Goal: Transaction & Acquisition: Purchase product/service

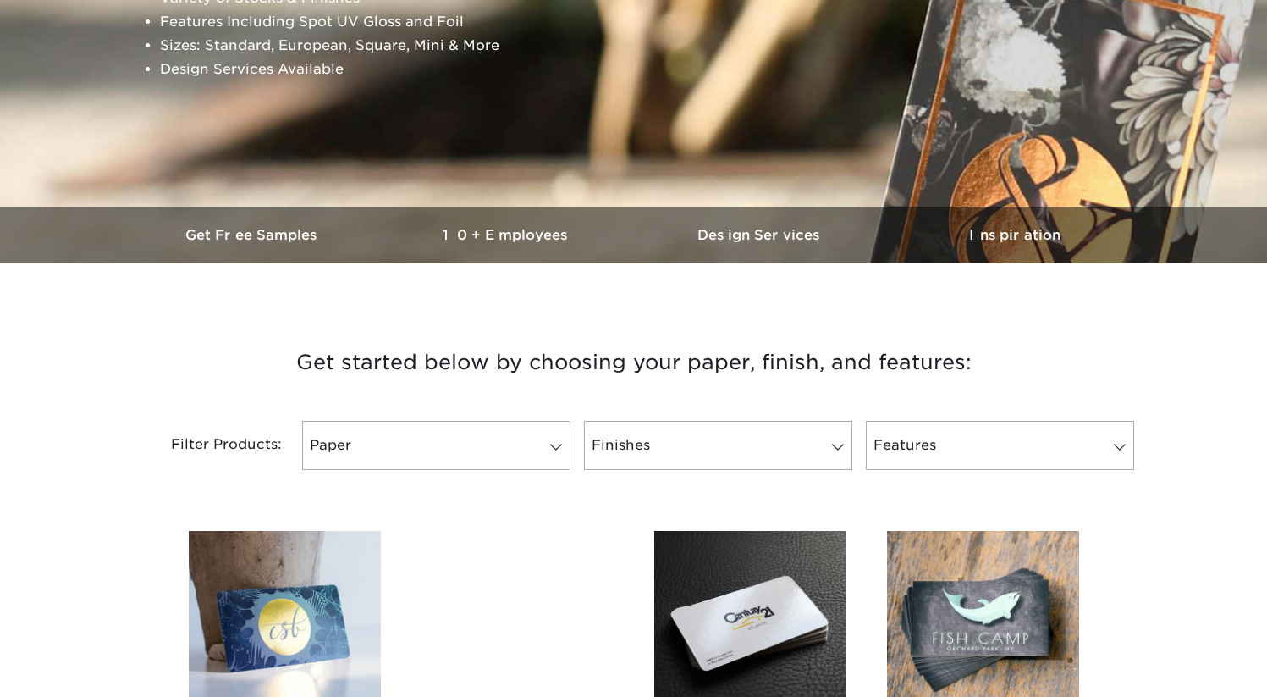
scroll to position [353, 0]
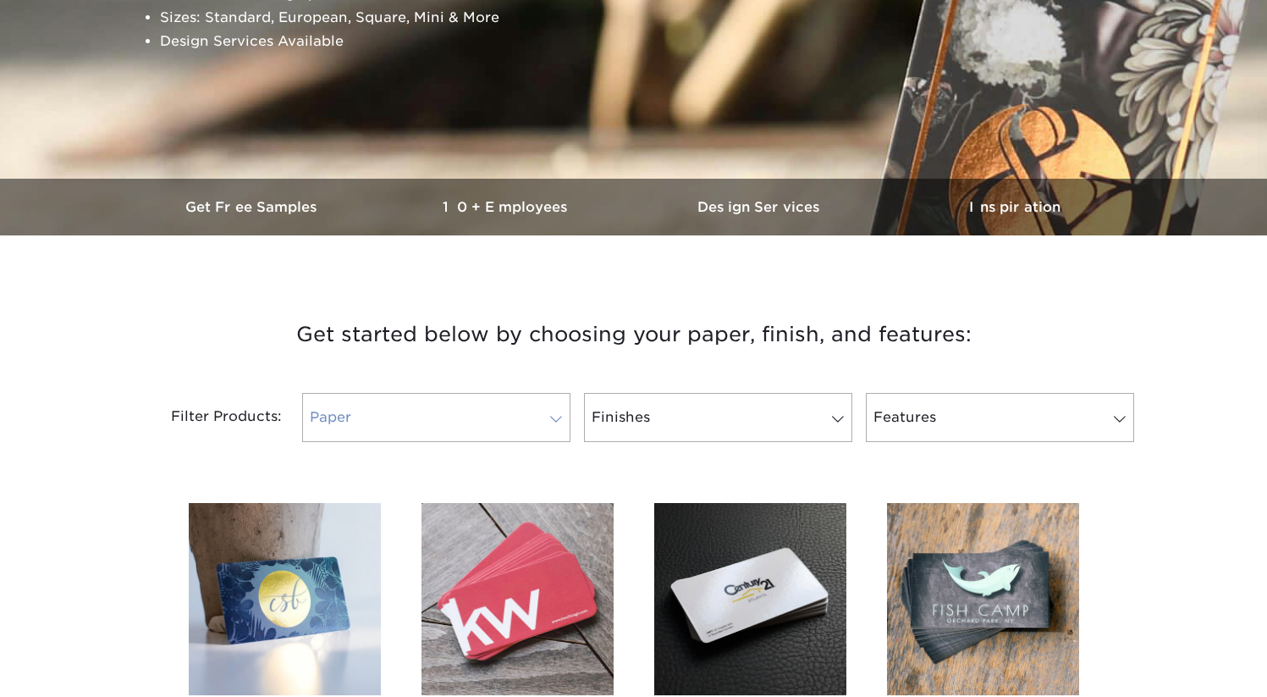
click at [375, 406] on link "Paper" at bounding box center [436, 417] width 268 height 49
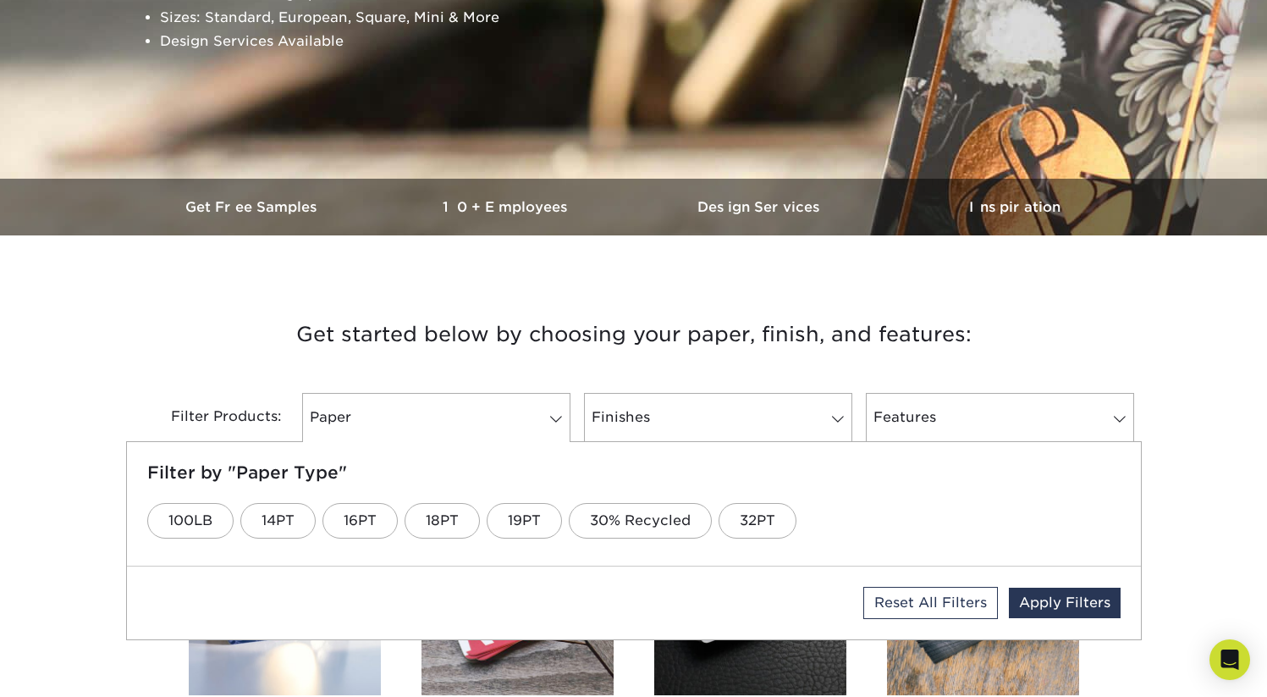
click at [466, 358] on h3 "Get started below by choosing your paper, finish, and features:" at bounding box center [634, 334] width 990 height 76
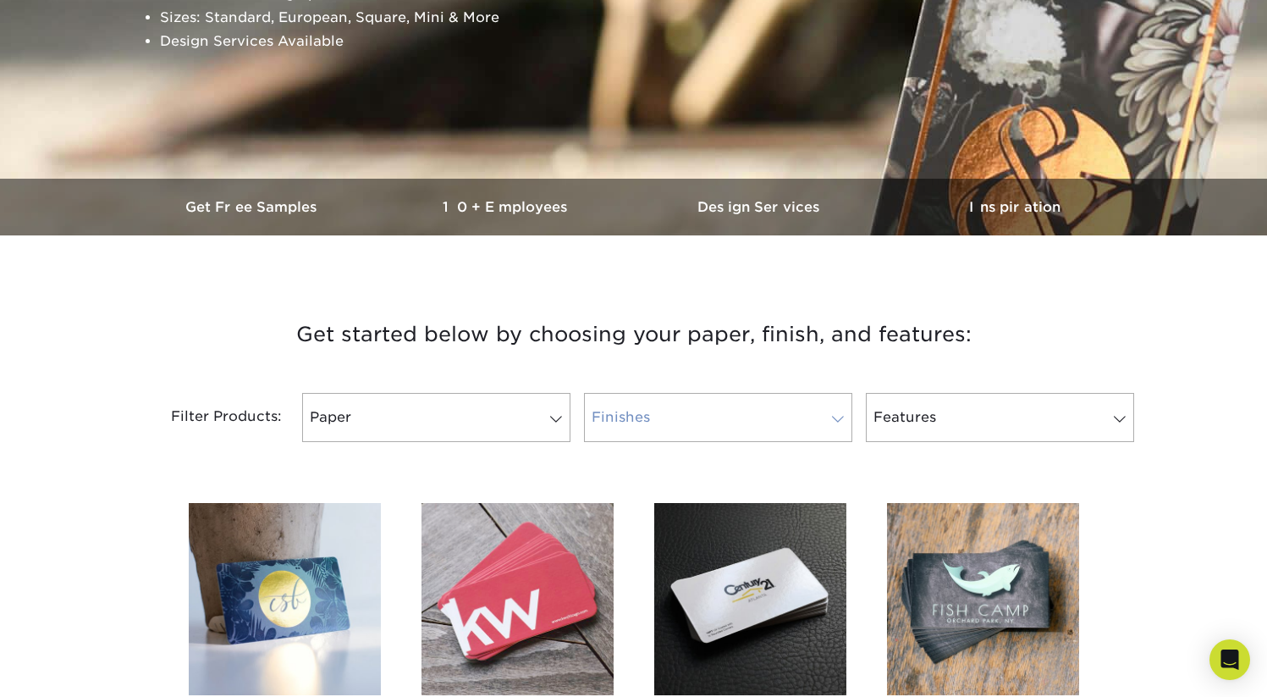
click at [799, 408] on link "Finishes" at bounding box center [718, 417] width 268 height 49
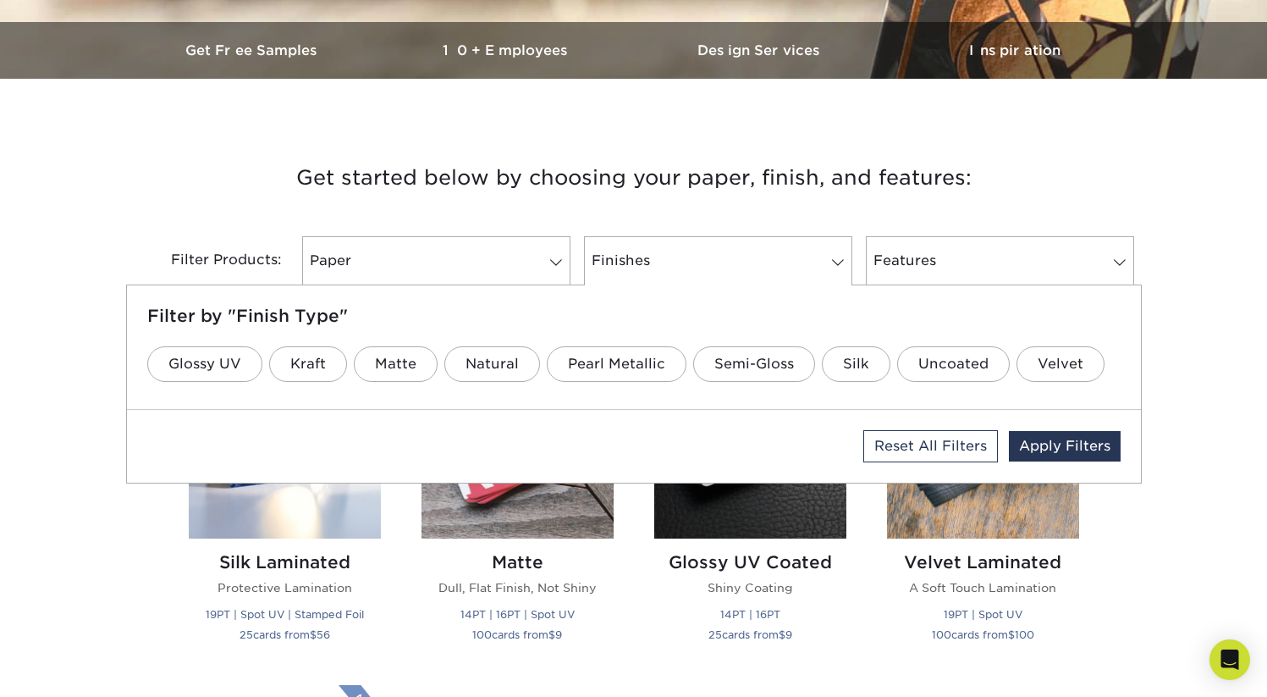
scroll to position [521, 0]
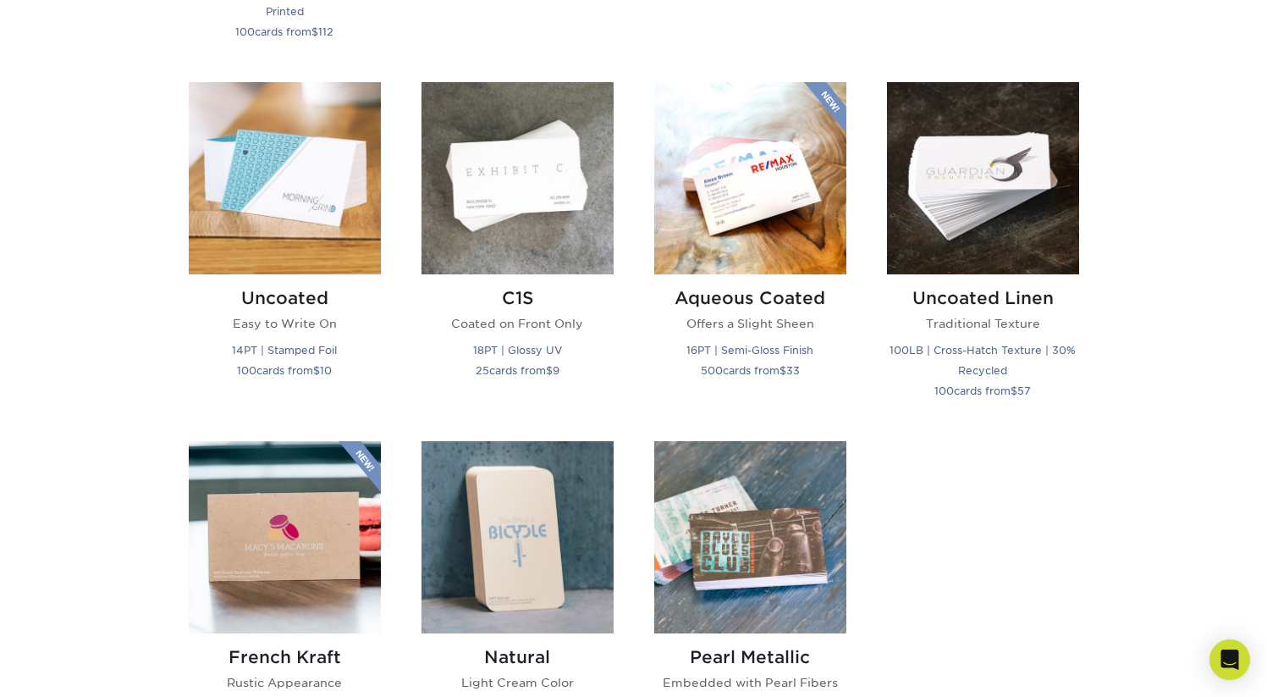
scroll to position [1474, 0]
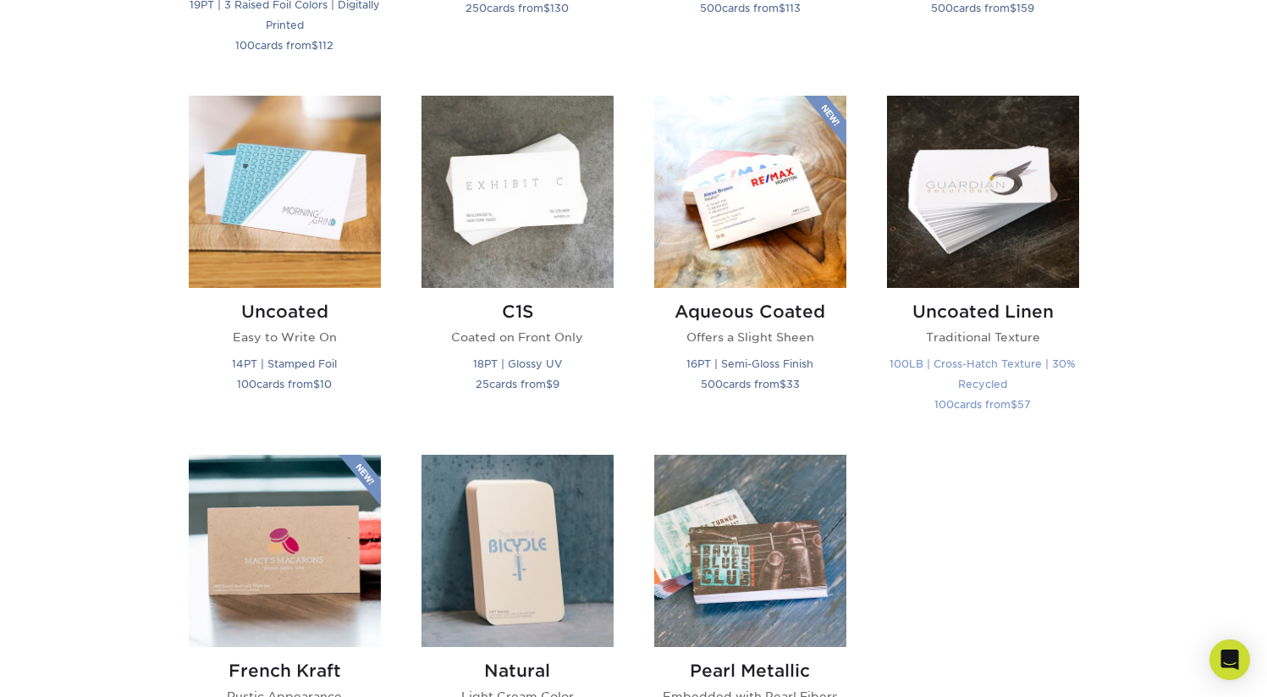
click at [934, 241] on img at bounding box center [983, 192] width 192 height 192
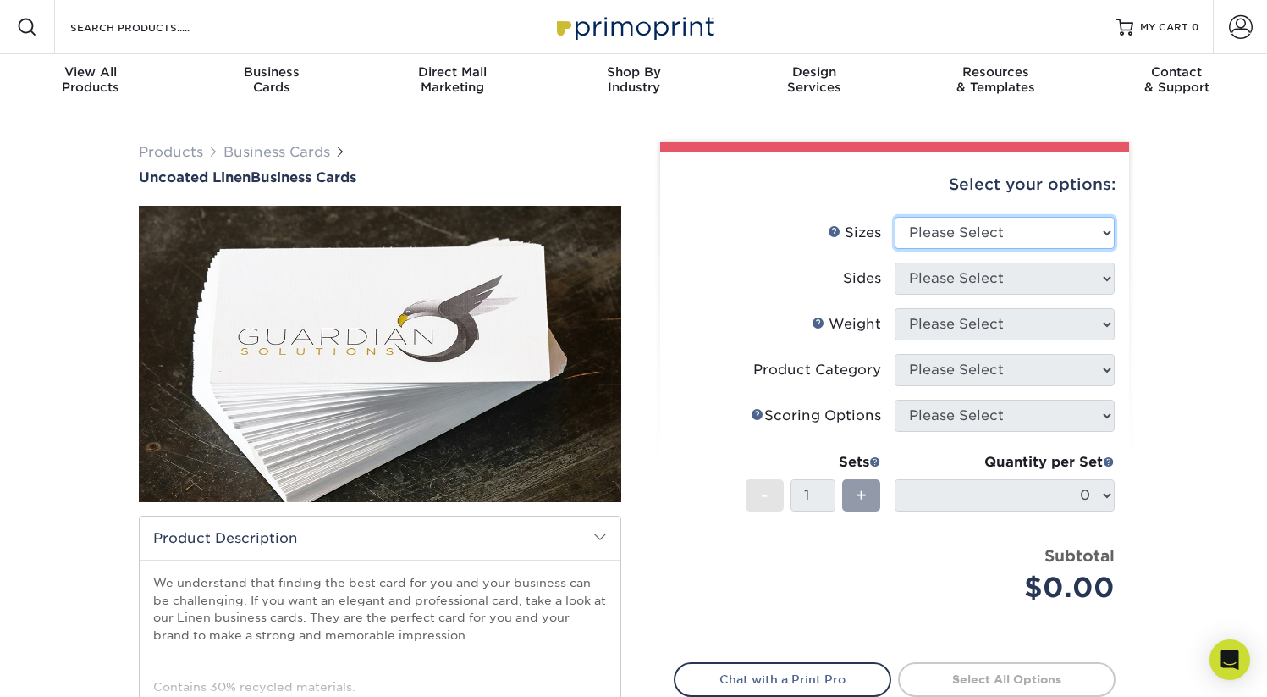
click at [959, 241] on select "Please Select 2" x 3.5" - Standard 2" x 7" - Foldover Card 2.125" x 3.375" - Eu…" at bounding box center [1005, 233] width 220 height 32
select select "3.50x4.00"
click at [895, 217] on select "Please Select 2" x 3.5" - Standard 2" x 7" - Foldover Card 2.125" x 3.375" - Eu…" at bounding box center [1005, 233] width 220 height 32
click at [955, 225] on select "Please Select 2" x 3.5" - Standard 2" x 7" - Foldover Card 2.125" x 3.375" - Eu…" at bounding box center [1005, 233] width 220 height 32
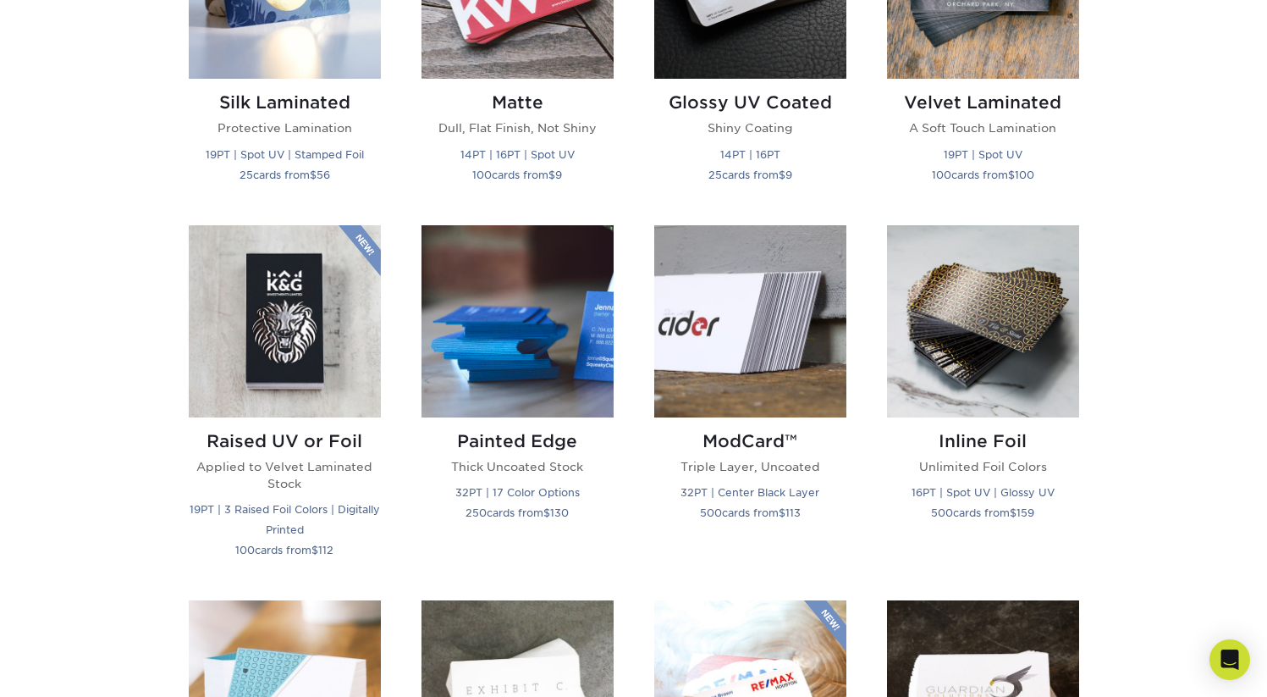
scroll to position [816, 0]
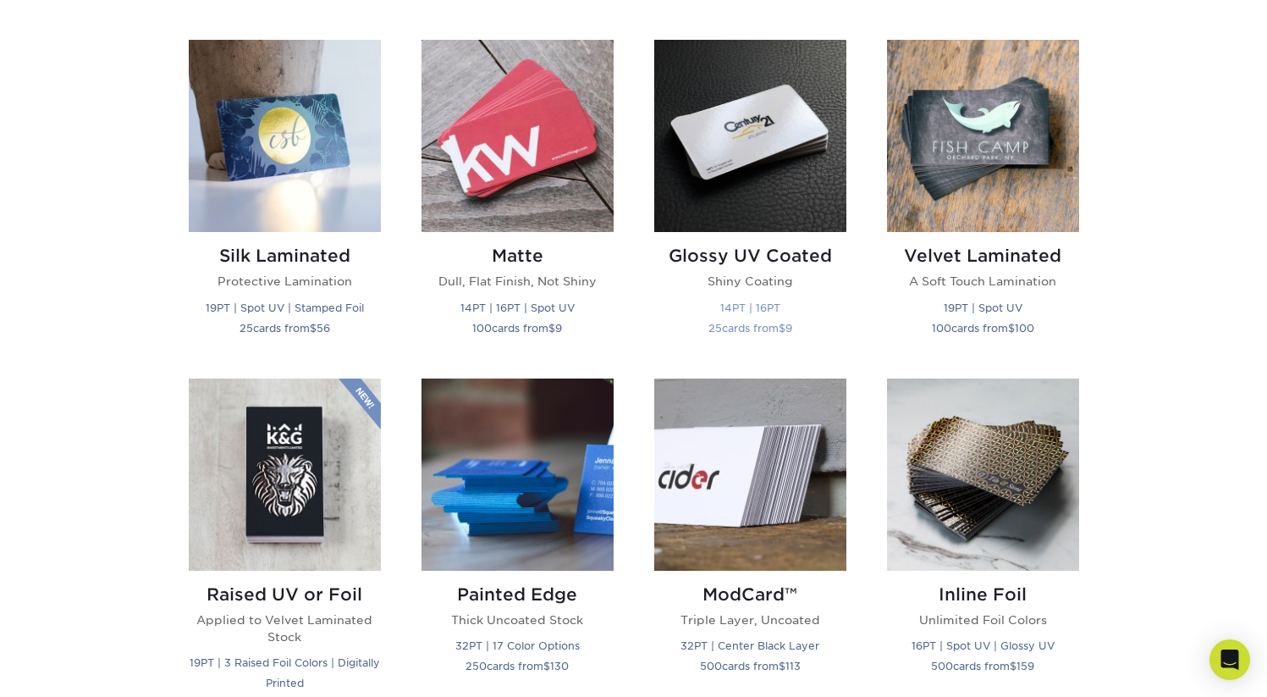
click at [734, 159] on img at bounding box center [750, 136] width 192 height 192
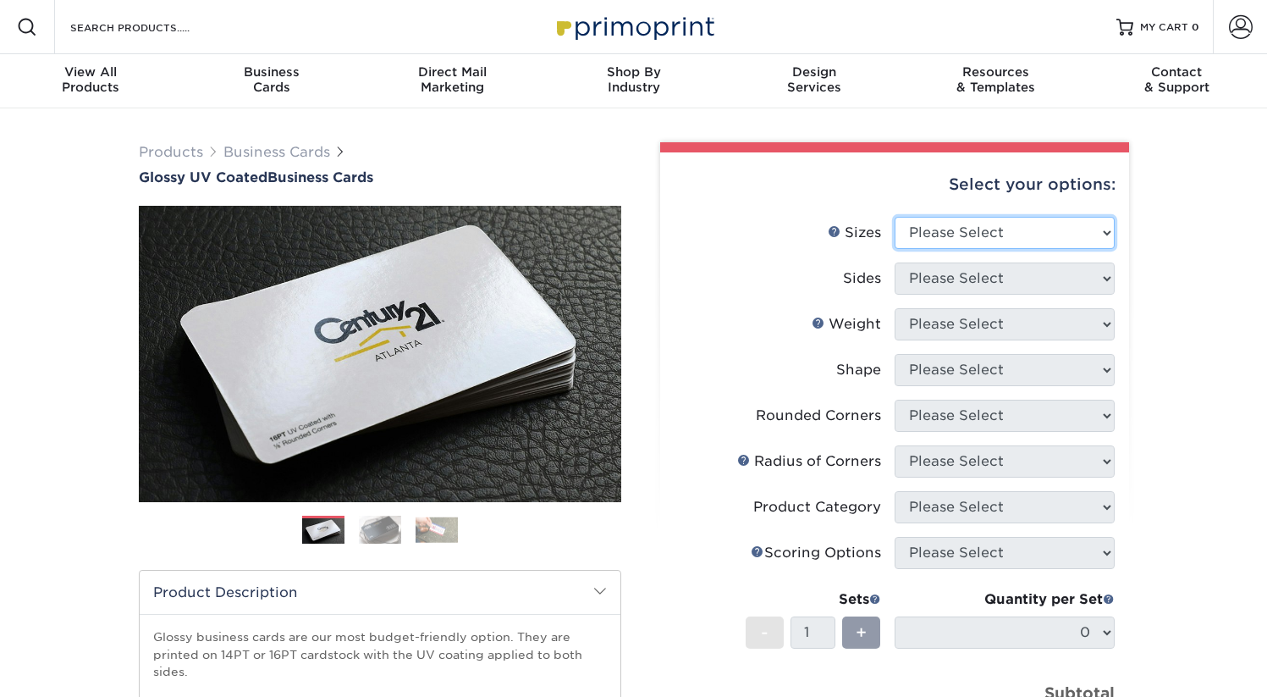
click at [978, 224] on select "Please Select 1.5" x 3.5" - Mini 1.75" x 3.5" - Mini 2" x 2" - Square 2" x 3" -…" at bounding box center [1005, 233] width 220 height 32
select select "1.50x3.50"
click at [895, 217] on select "Please Select 1.5" x 3.5" - Mini 1.75" x 3.5" - Mini 2" x 2" - Square 2" x 3" -…" at bounding box center [1005, 233] width 220 height 32
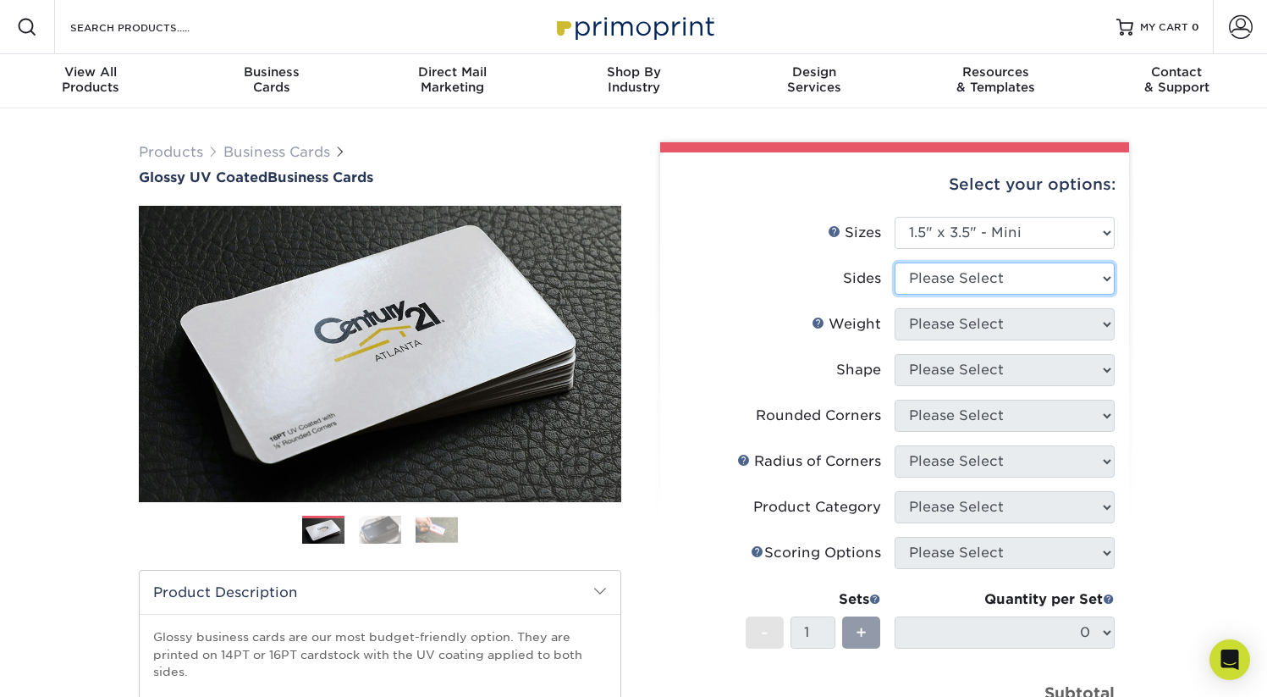
click at [950, 289] on select "Please Select Print Both Sides Print Front Only" at bounding box center [1005, 278] width 220 height 32
select select "13abbda7-1d64-4f25-8bb2-c179b224825d"
click at [895, 262] on select "Please Select Print Both Sides Print Front Only" at bounding box center [1005, 278] width 220 height 32
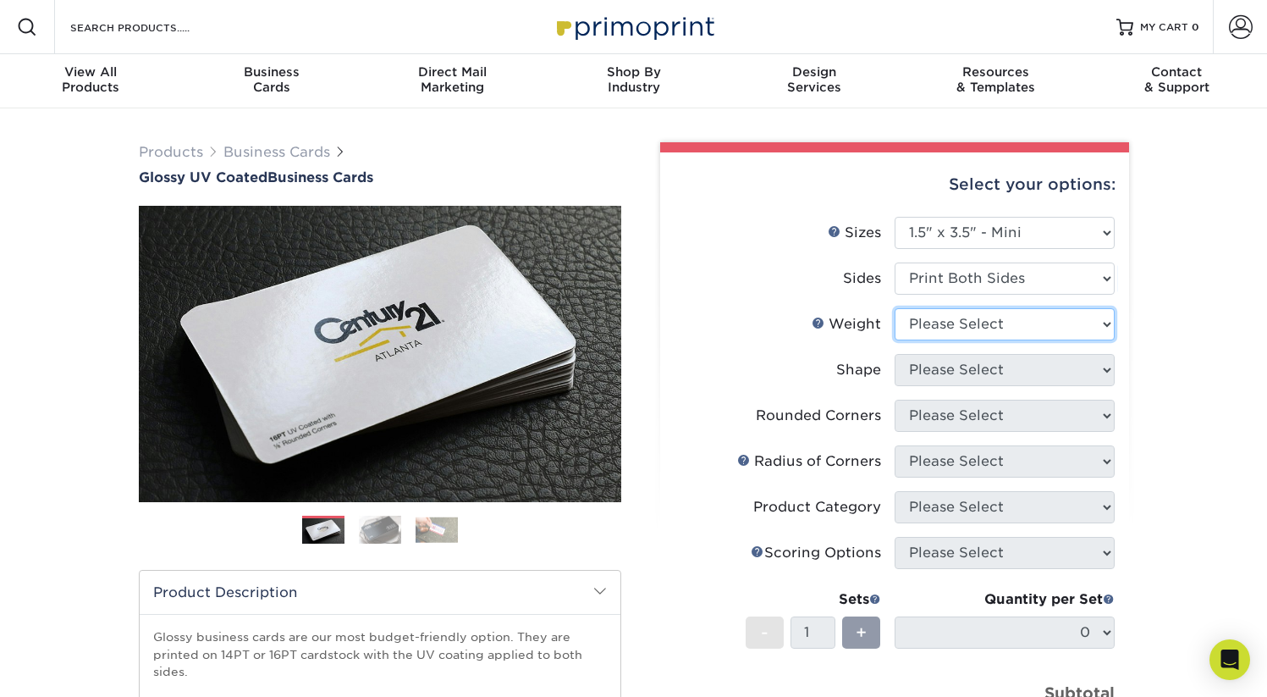
click at [945, 324] on select "Please Select 16PT 14PT" at bounding box center [1005, 324] width 220 height 32
select select "16PT"
click at [895, 308] on select "Please Select 16PT 14PT" at bounding box center [1005, 324] width 220 height 32
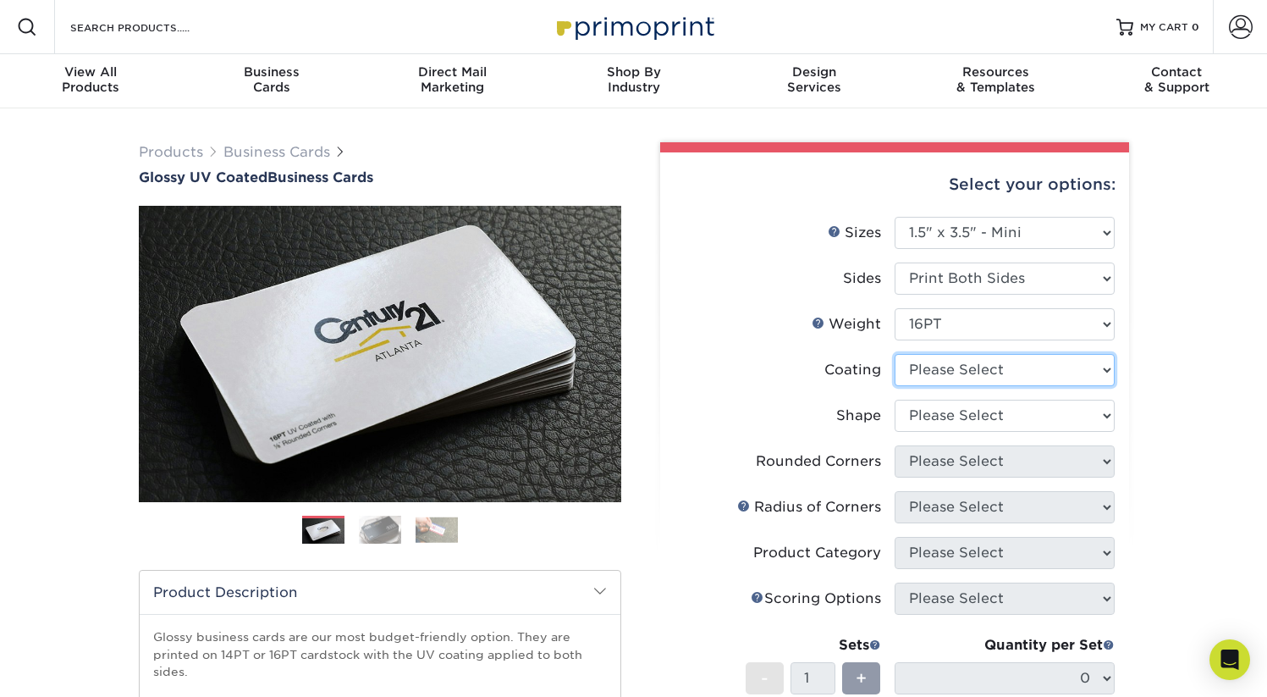
click at [943, 370] on select at bounding box center [1005, 370] width 220 height 32
click at [895, 354] on select at bounding box center [1005, 370] width 220 height 32
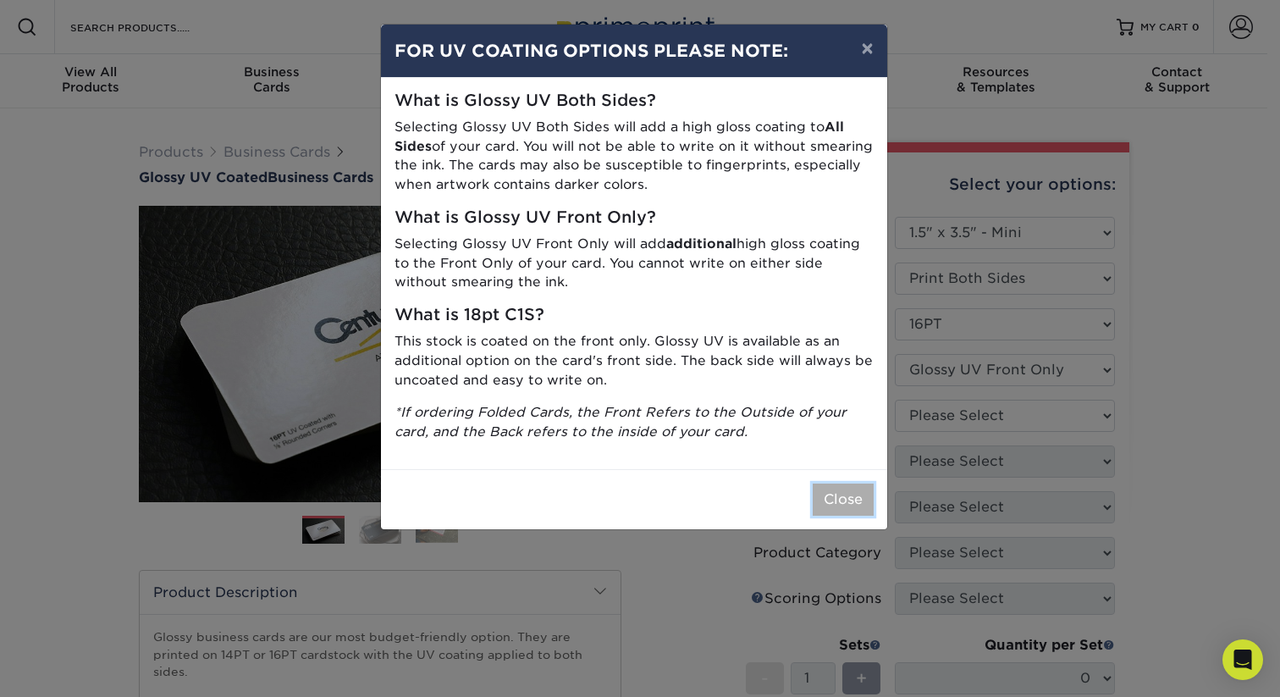
click at [835, 491] on button "Close" at bounding box center [843, 499] width 61 height 32
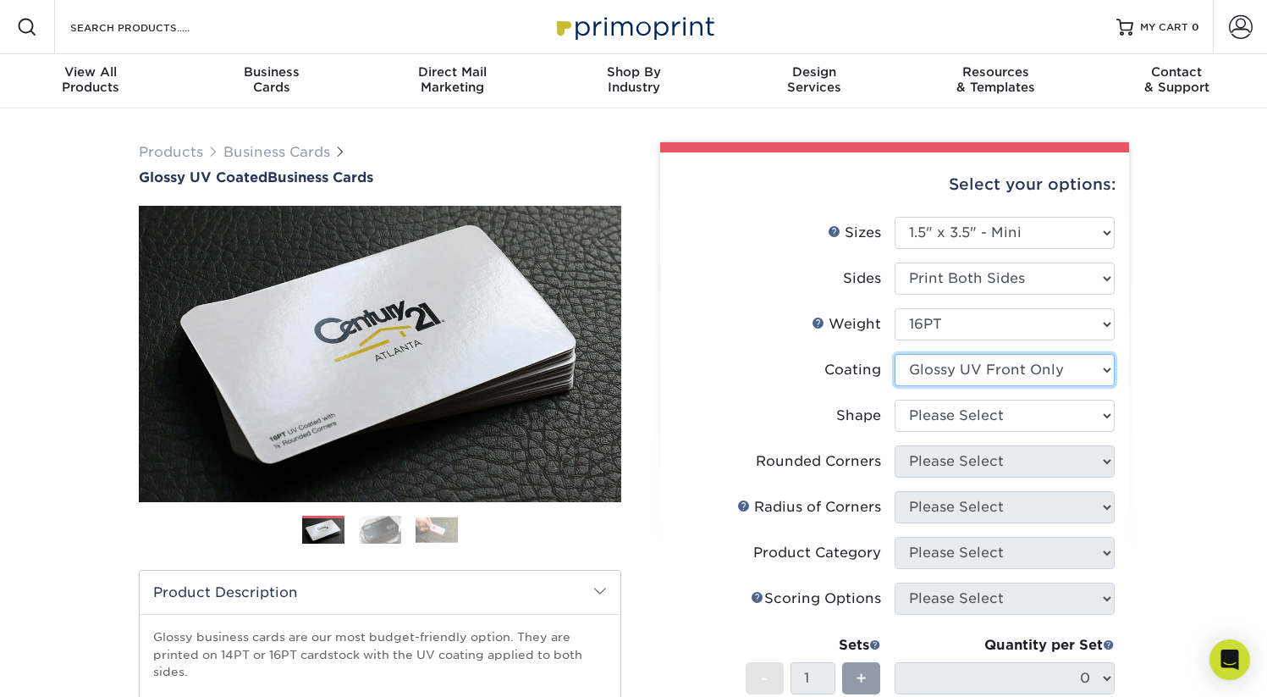
click at [973, 379] on select at bounding box center [1005, 370] width 220 height 32
select select "ae367451-b2b8-45df-a344-0f05b6a12993"
click at [895, 354] on select at bounding box center [1005, 370] width 220 height 32
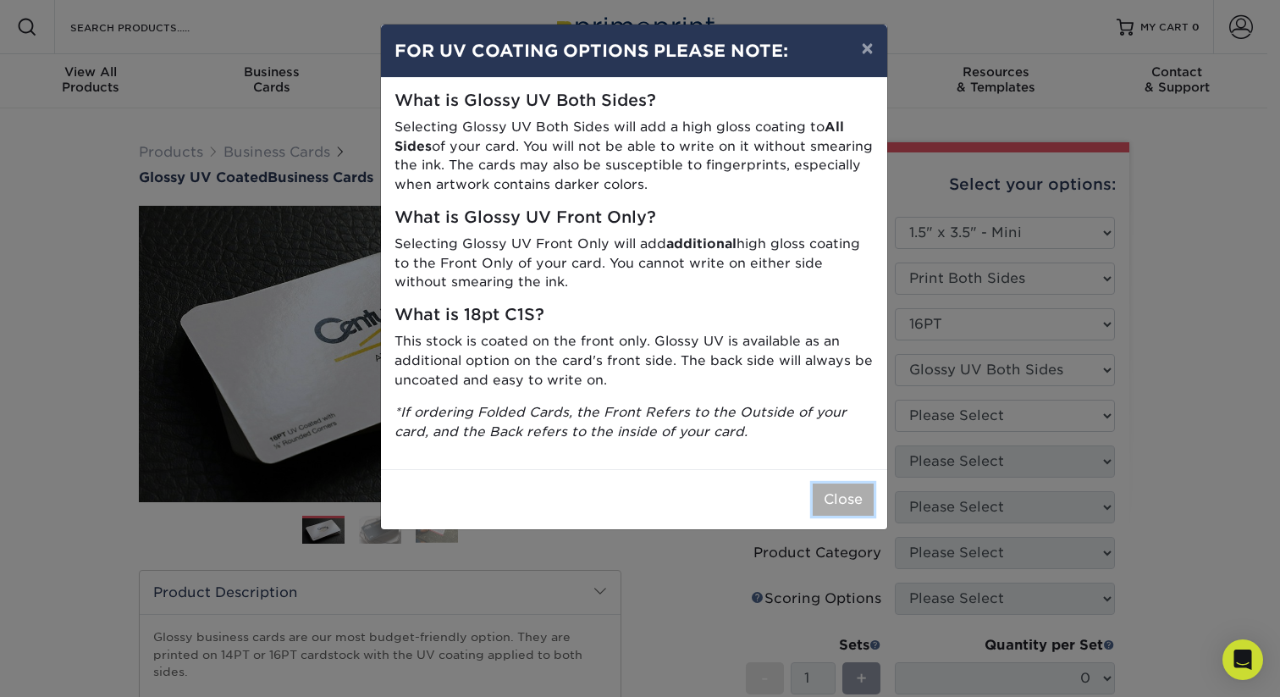
click at [845, 492] on button "Close" at bounding box center [843, 499] width 61 height 32
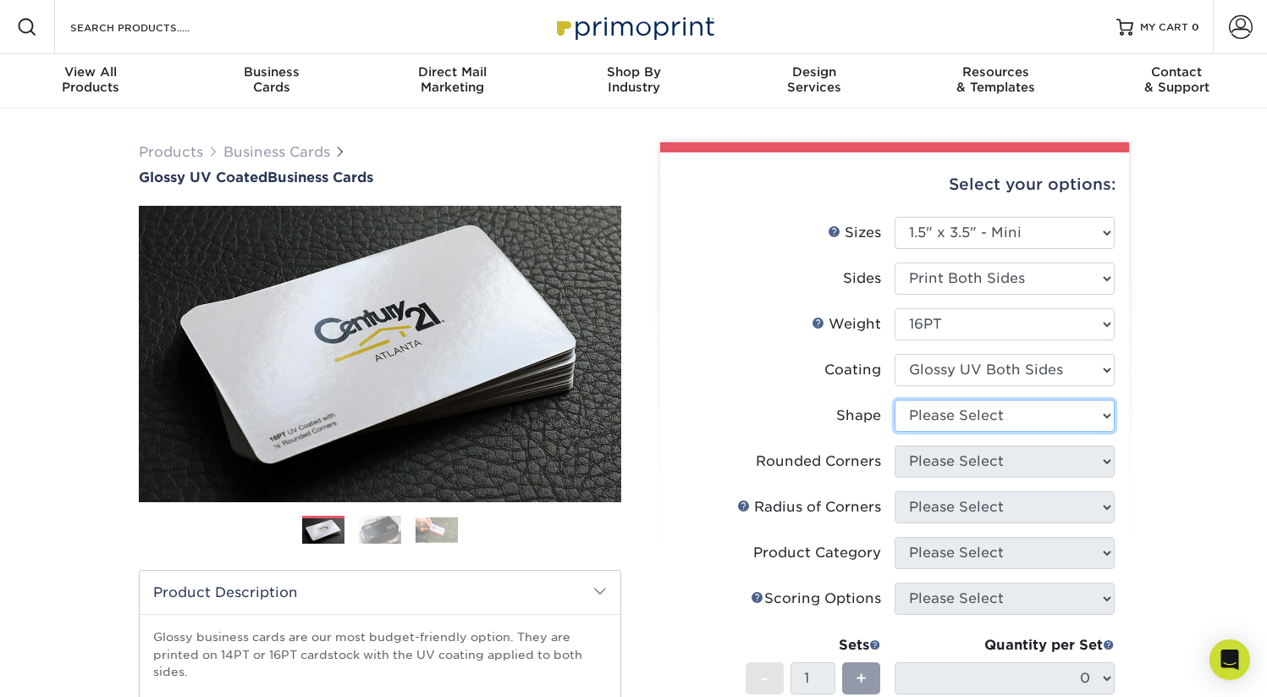
click at [930, 411] on select "Please Select Standard" at bounding box center [1005, 416] width 220 height 32
select select "standard"
click at [895, 400] on select "Please Select Standard" at bounding box center [1005, 416] width 220 height 32
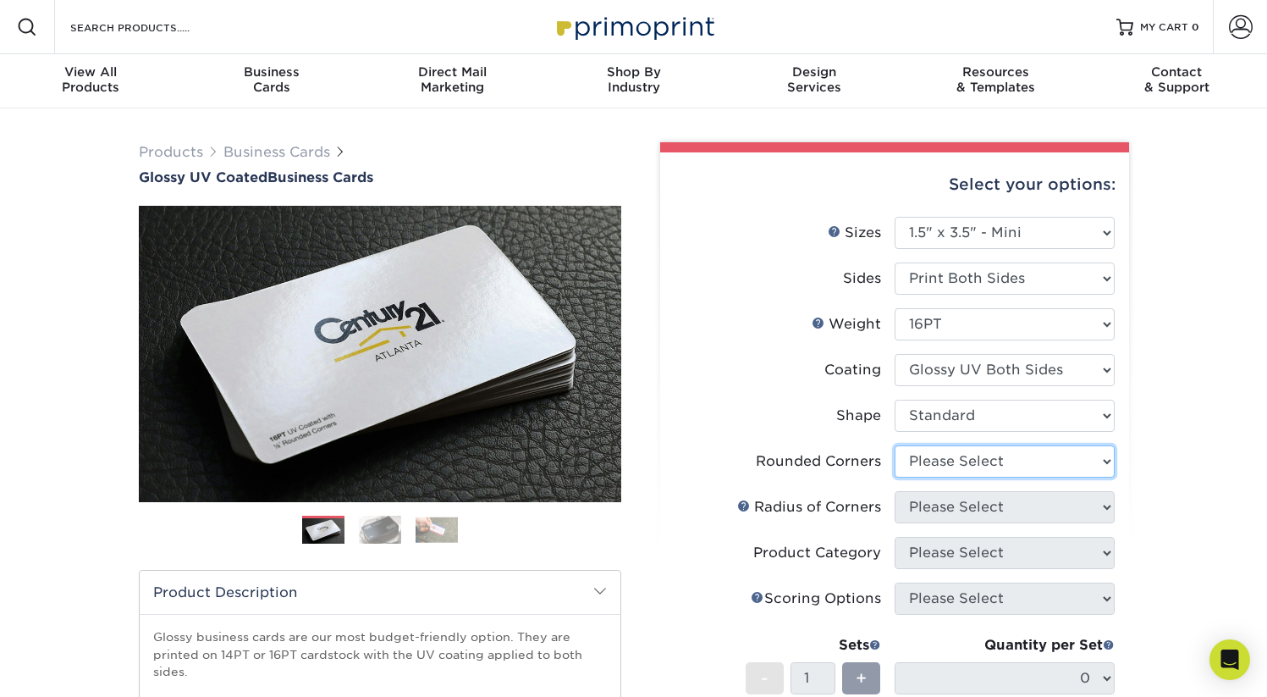
click at [942, 461] on select "Please Select Yes - Round 2 Corners Yes - Round 4 Corners No" at bounding box center [1005, 461] width 220 height 32
click at [895, 445] on select "Please Select Yes - Round 2 Corners Yes - Round 4 Corners No" at bounding box center [1005, 461] width 220 height 32
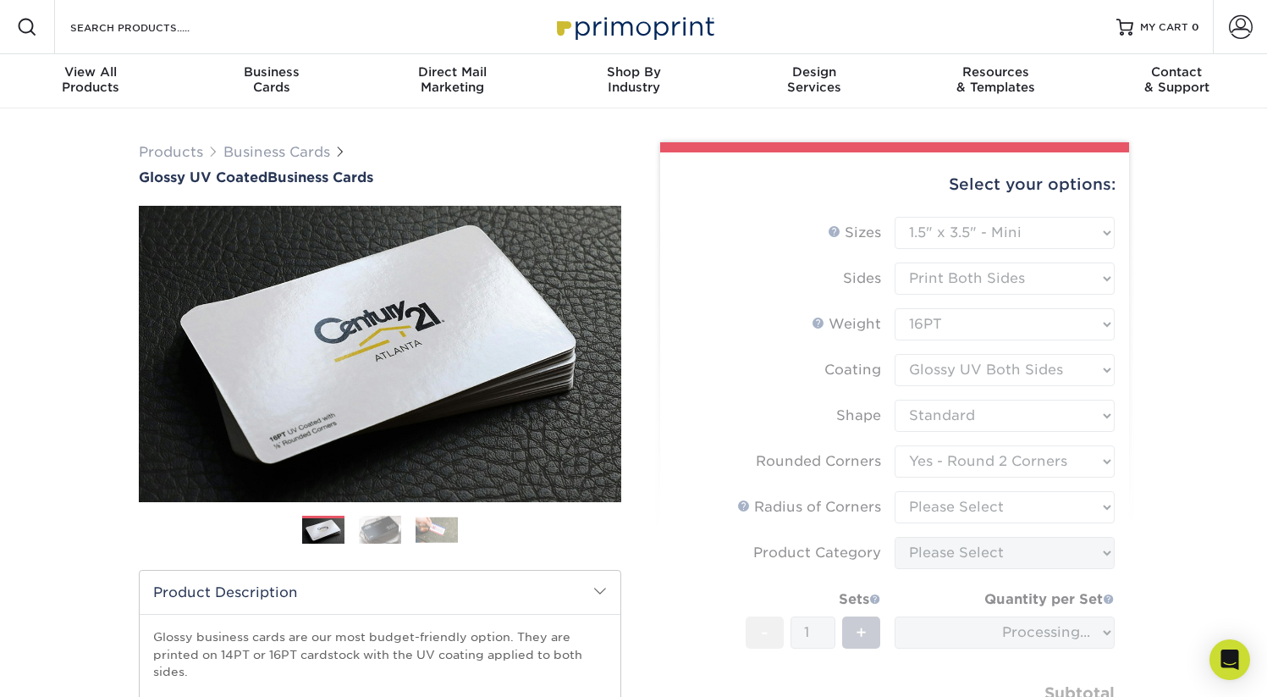
click at [938, 462] on form "Sizes Help Sizes Please Select 1.5" x 3.5" - Mini 1.75" x 3.5" - Mini 2" x 2" -…" at bounding box center [895, 498] width 442 height 563
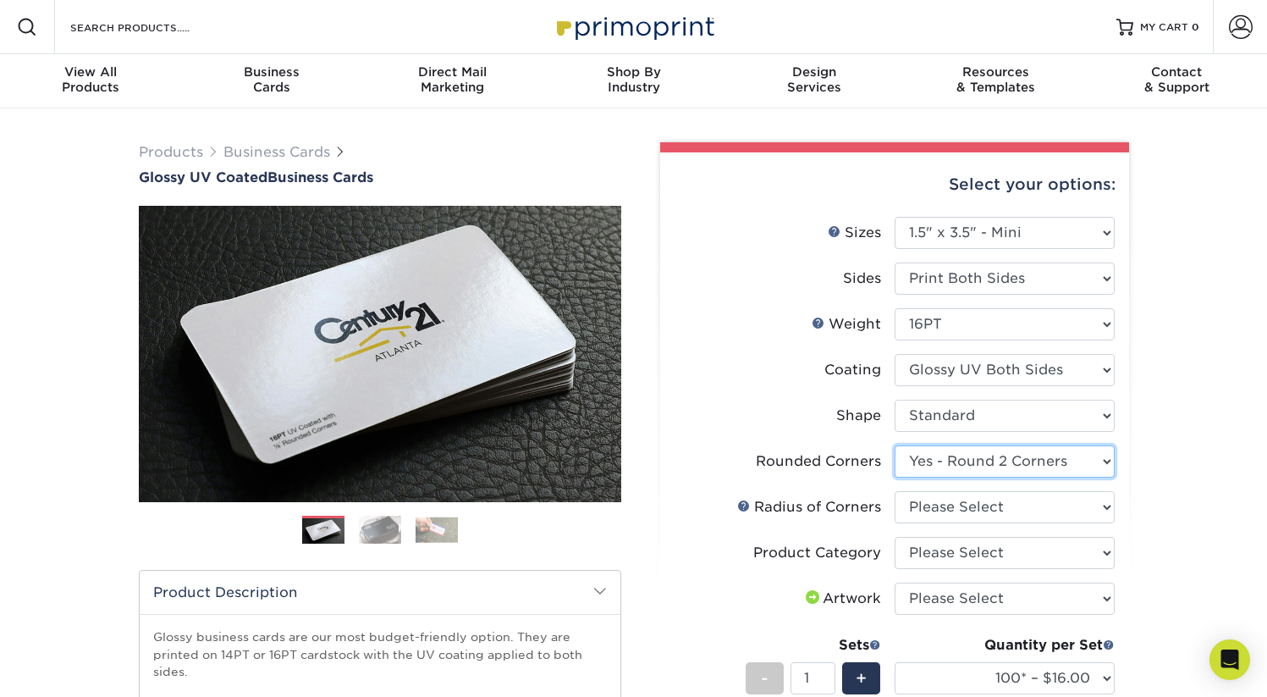
click at [960, 466] on select "Please Select Yes - Round 2 Corners Yes - Round 4 Corners No" at bounding box center [1005, 461] width 220 height 32
select select "0"
click at [895, 445] on select "Please Select Yes - Round 2 Corners Yes - Round 4 Corners No" at bounding box center [1005, 461] width 220 height 32
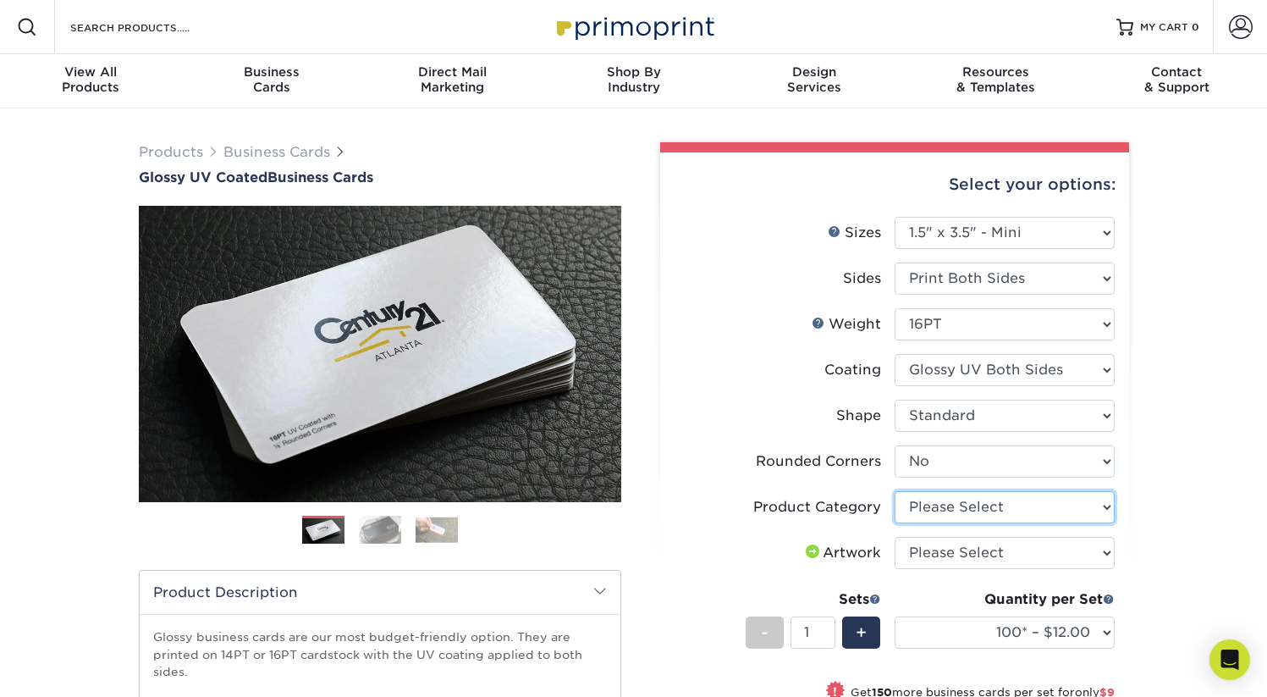
click at [956, 511] on select "Please Select Business Cards" at bounding box center [1005, 507] width 220 height 32
select select "3b5148f1-0588-4f88-a218-97bcfdce65c1"
click at [895, 491] on select "Please Select Business Cards" at bounding box center [1005, 507] width 220 height 32
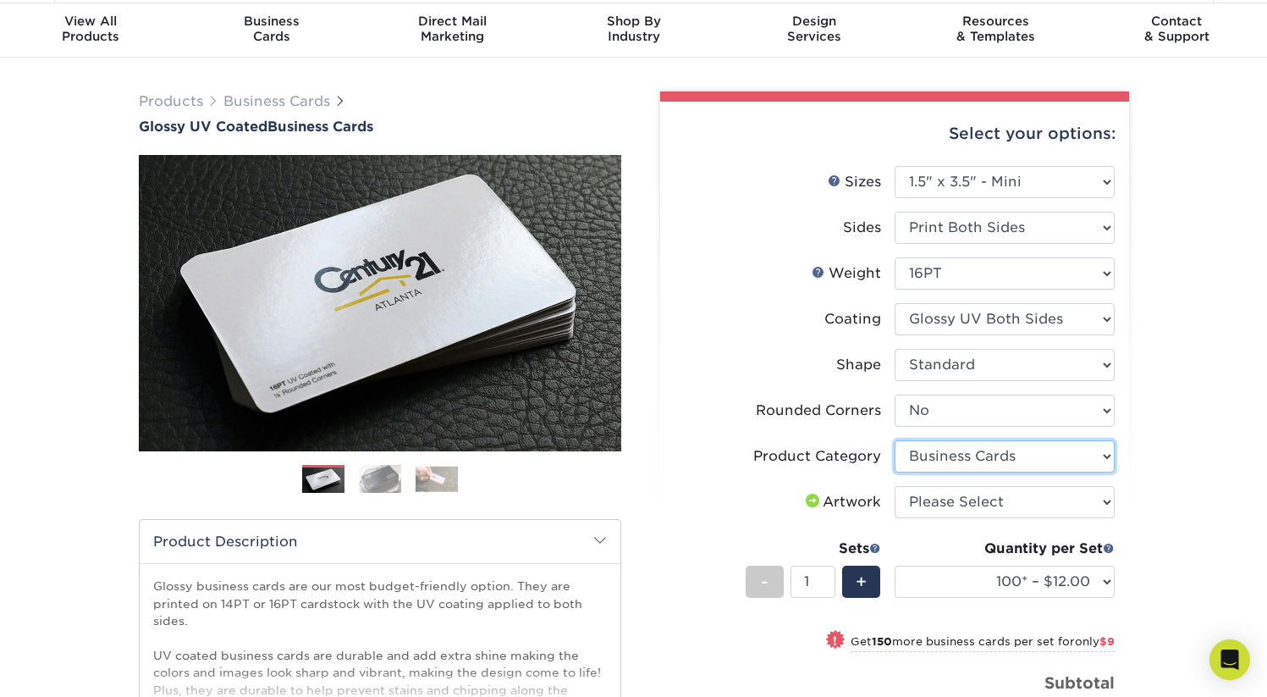
scroll to position [49, 0]
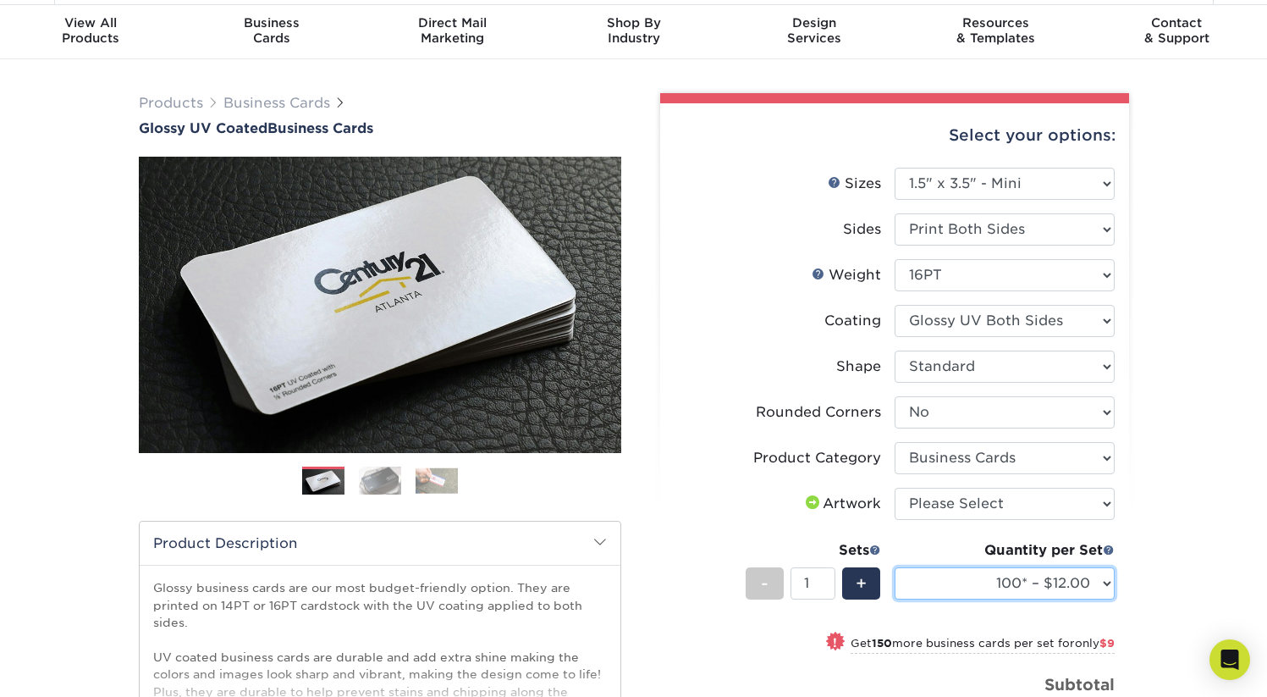
click at [1094, 581] on select "100* – $12.00 250* – $21.00 500 – $42.00 1000 – $60.00 2500 – $129.00 5000 – $1…" at bounding box center [1005, 583] width 220 height 32
select select "250* – $21.00"
click at [895, 567] on select "100* – $12.00 250* – $21.00 500 – $42.00 1000 – $60.00 2500 – $129.00 5000 – $1…" at bounding box center [1005, 583] width 220 height 32
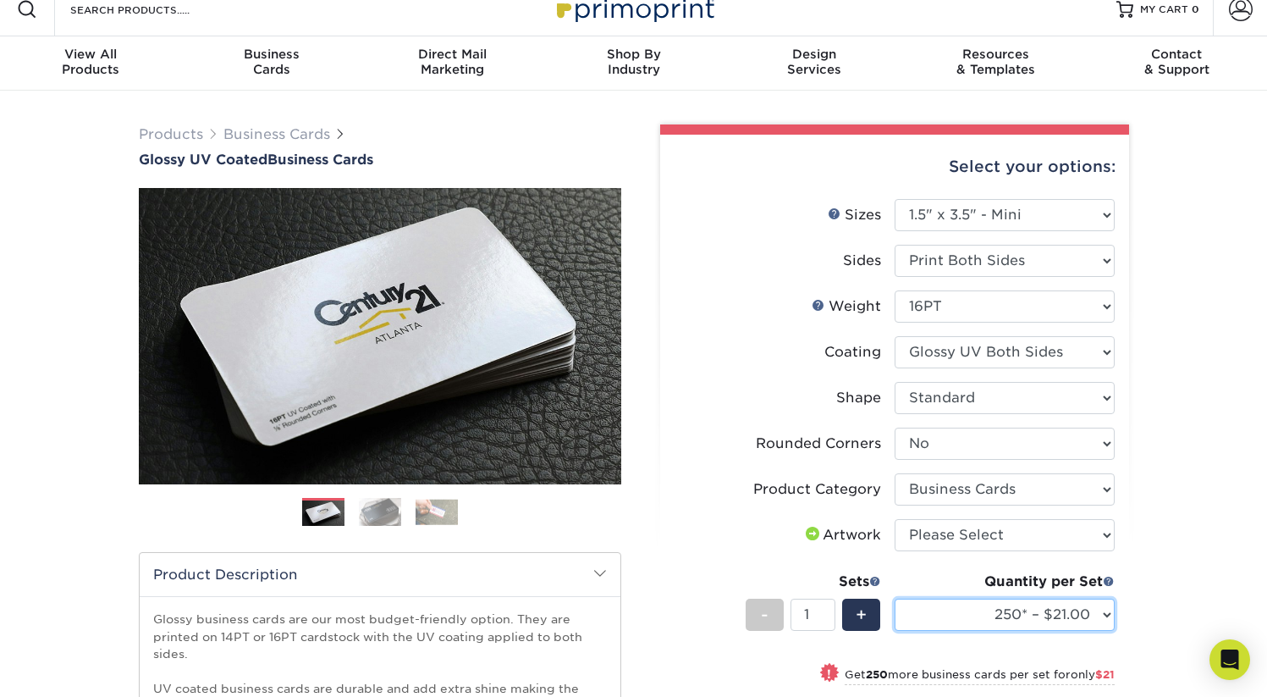
scroll to position [0, 0]
